Goal: Information Seeking & Learning: Learn about a topic

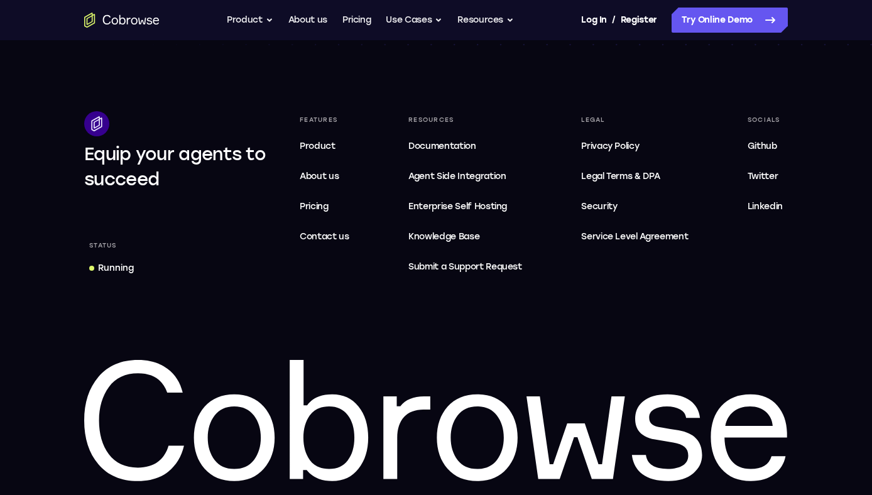
scroll to position [3872, 0]
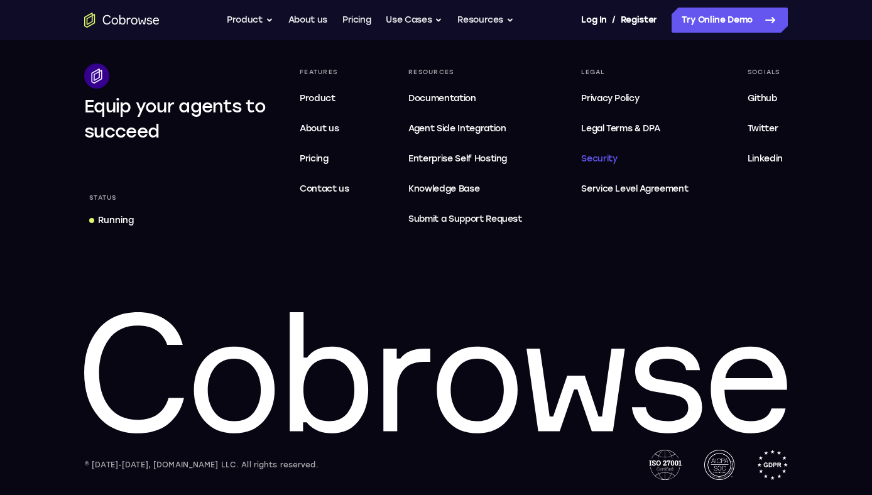
click at [607, 158] on span "Security" at bounding box center [599, 158] width 36 height 11
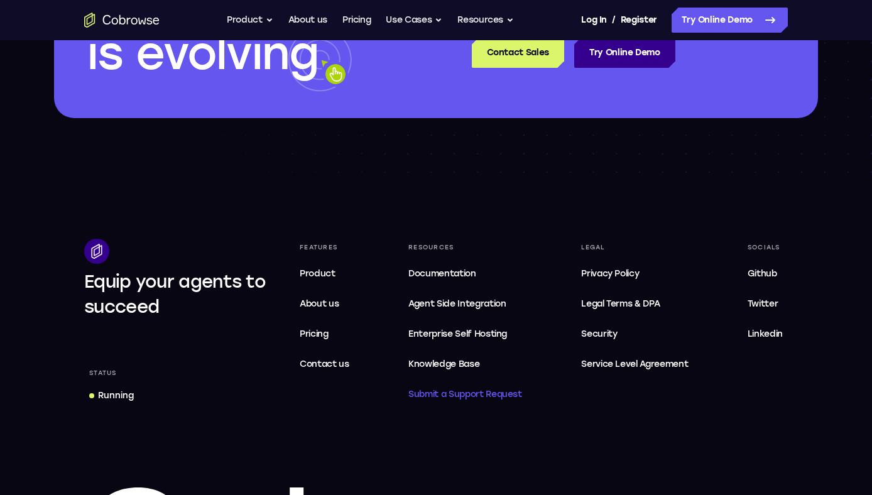
scroll to position [2142, 0]
